Goal: Information Seeking & Learning: Learn about a topic

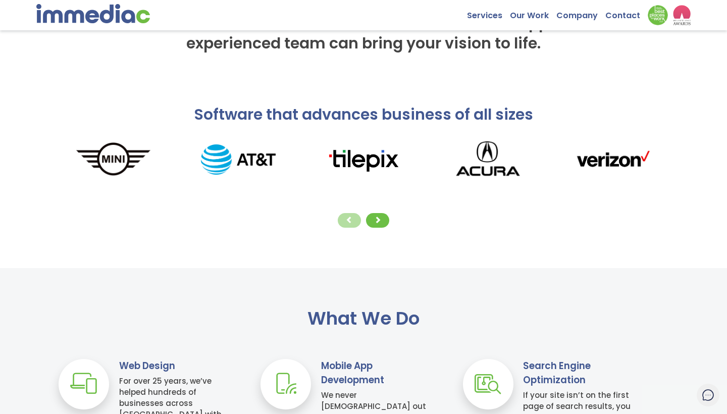
scroll to position [105, 0]
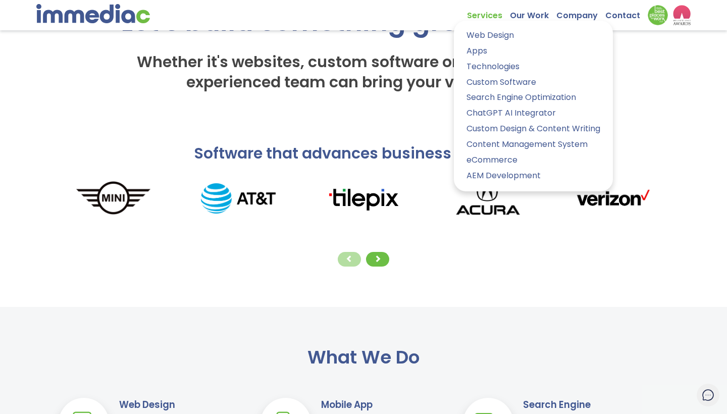
click at [491, 13] on link "Services" at bounding box center [488, 13] width 43 height 16
click at [495, 37] on link "Web Design" at bounding box center [534, 35] width 144 height 15
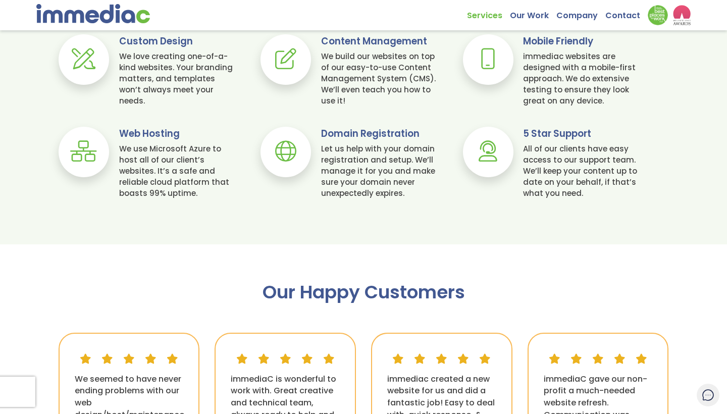
scroll to position [775, 0]
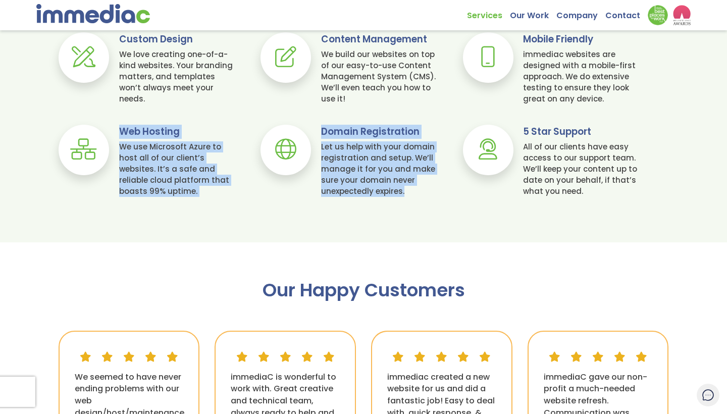
drag, startPoint x: 120, startPoint y: 130, endPoint x: 206, endPoint y: 202, distance: 111.5
click at [206, 202] on div "Your website package includes: Custom Design We love creating one-of-a-kind web…" at bounding box center [363, 99] width 727 height 235
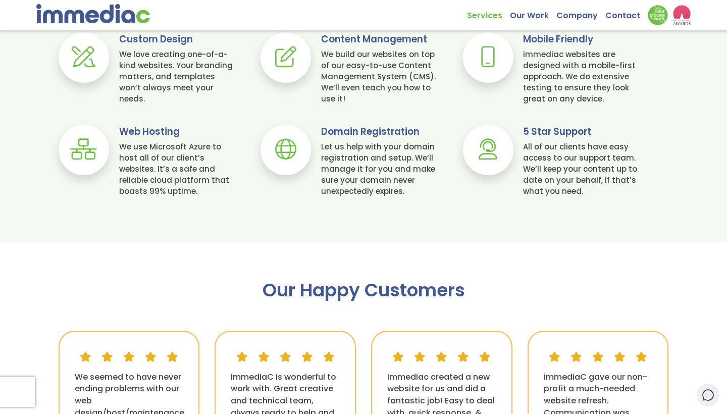
click at [199, 187] on div "We use Microsoft Azure to host all of our client’s websites. It’s a safe and re…" at bounding box center [177, 169] width 117 height 56
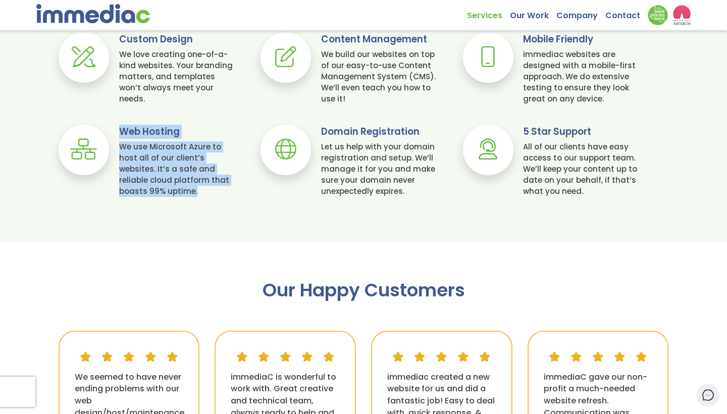
drag, startPoint x: 199, startPoint y: 191, endPoint x: 119, endPoint y: 127, distance: 102.8
click at [119, 127] on div "Web Hosting We use Microsoft Azure to host all of our client’s websites. It’s a…" at bounding box center [182, 161] width 127 height 72
copy div "Web Hosting We use Microsoft Azure to host all of our client’s websites. It’s a…"
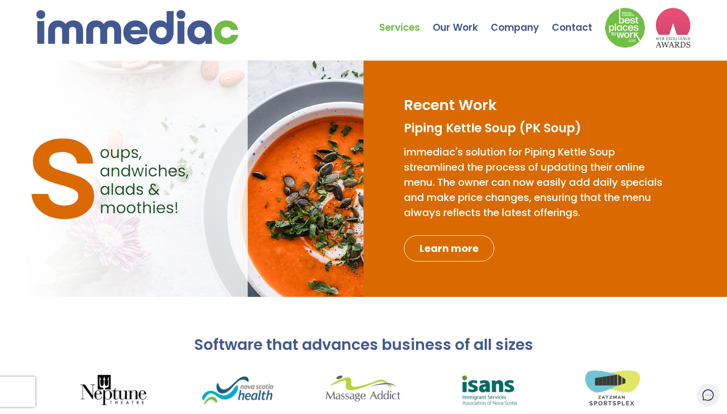
scroll to position [0, 0]
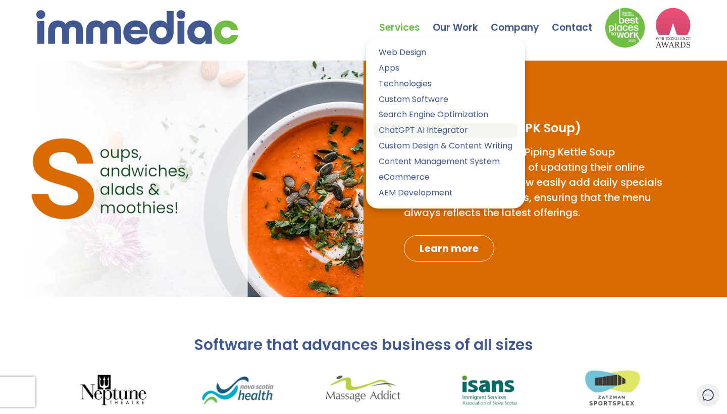
click at [406, 127] on link "ChatGPT AI Integrator" at bounding box center [446, 130] width 144 height 15
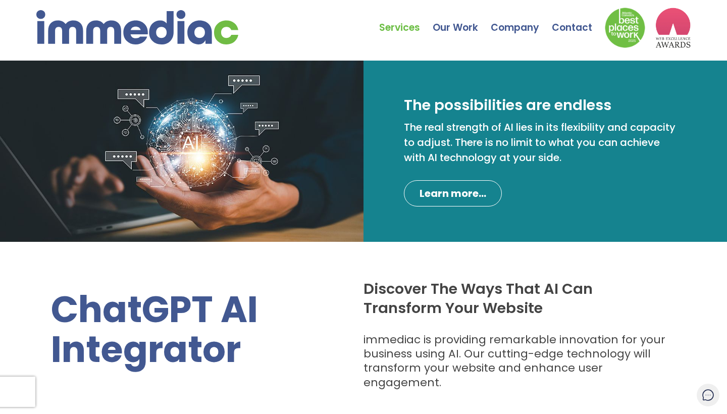
click at [115, 44] on img at bounding box center [137, 27] width 202 height 34
